Goal: Use online tool/utility: Utilize a website feature to perform a specific function

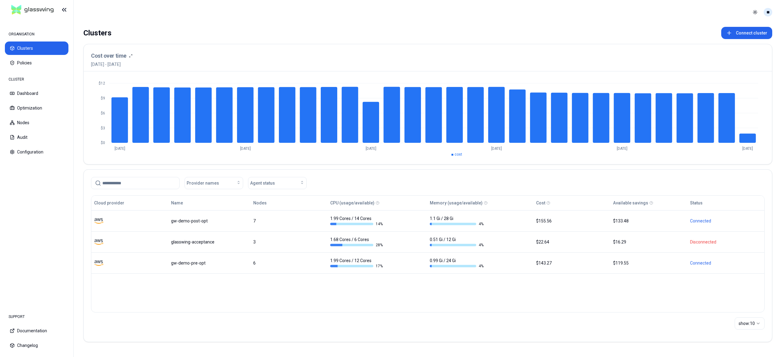
click at [765, 13] on html "ORGANISATION Clusters Policies CLUSTER Dashboard Optimization Nodes Audit Confi…" at bounding box center [391, 178] width 782 height 357
click at [711, 55] on div "Logout" at bounding box center [737, 56] width 65 height 10
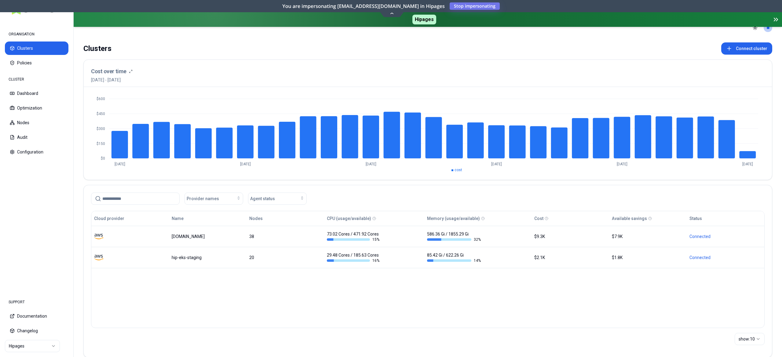
scroll to position [22, 0]
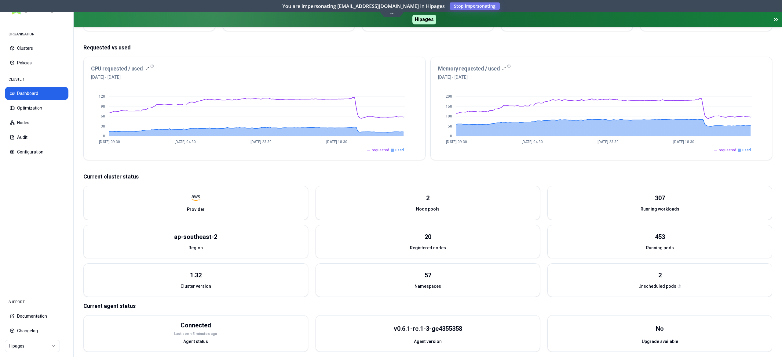
scroll to position [126, 0]
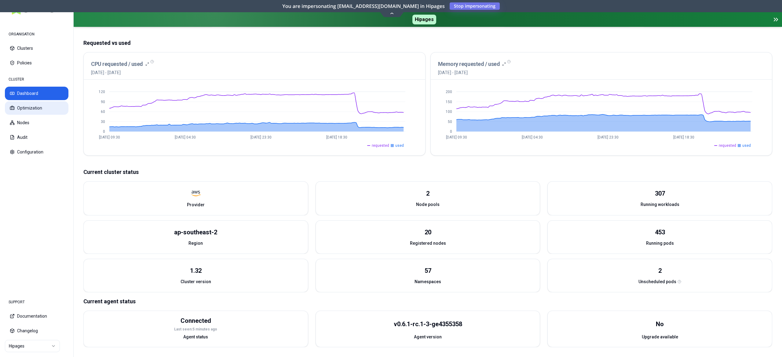
click at [35, 105] on button "Optimization" at bounding box center [37, 107] width 64 height 13
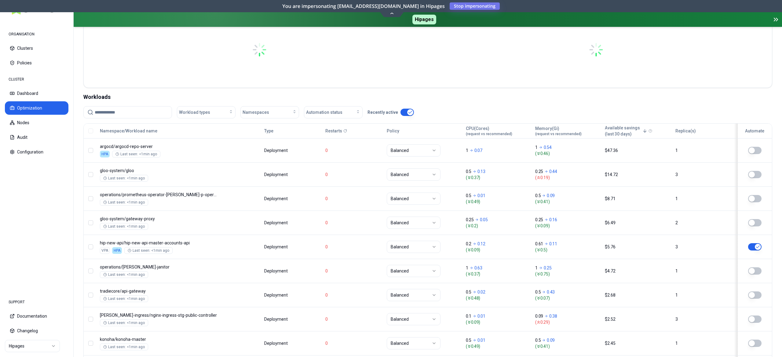
scroll to position [122, 0]
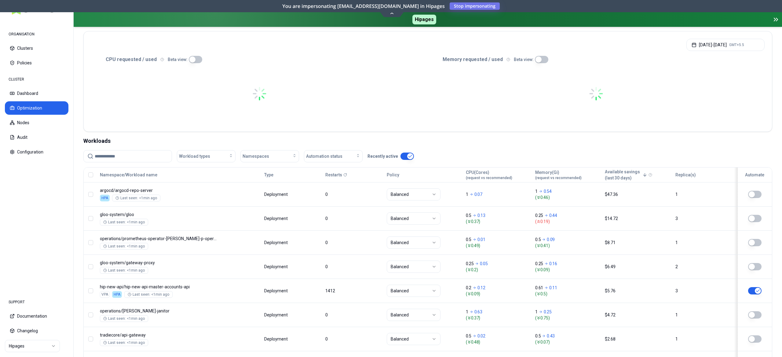
click at [131, 155] on input at bounding box center [131, 157] width 73 height 12
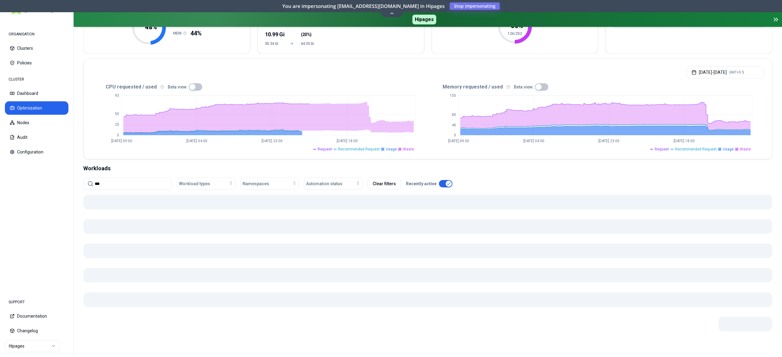
scroll to position [95, 0]
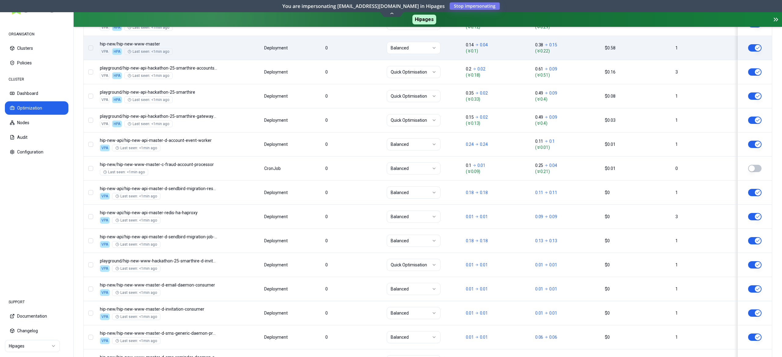
scroll to position [366, 0]
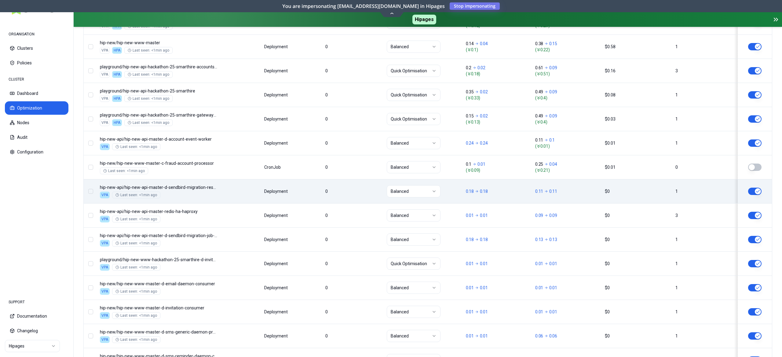
type input "*******"
click at [453, 2] on button "Stop impersonating" at bounding box center [474, 5] width 50 height 7
